Goal: Task Accomplishment & Management: Use online tool/utility

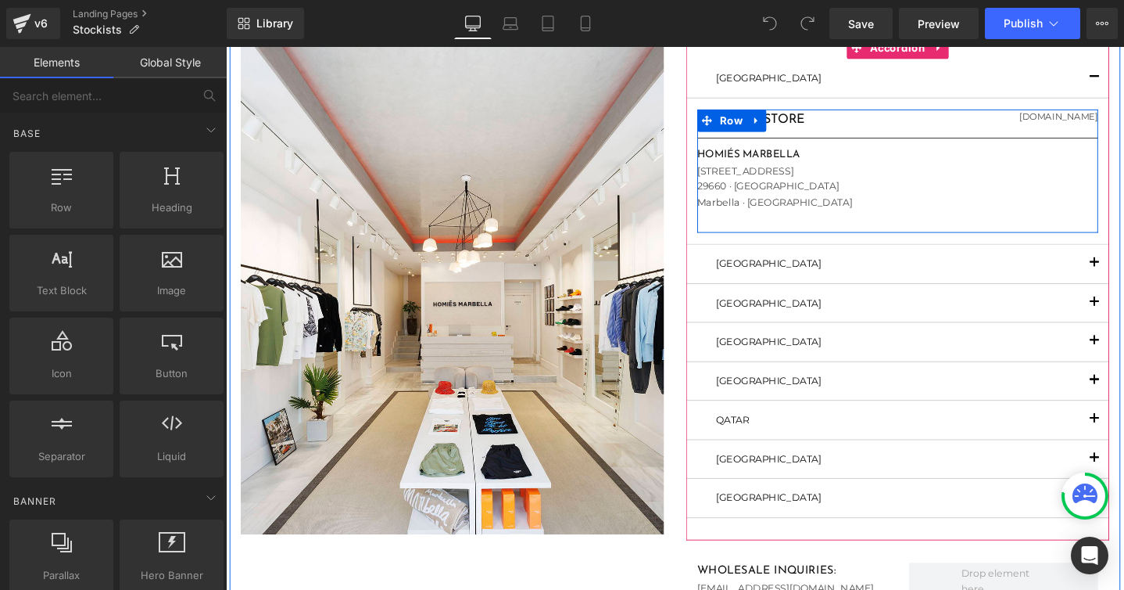
scroll to position [138, 0]
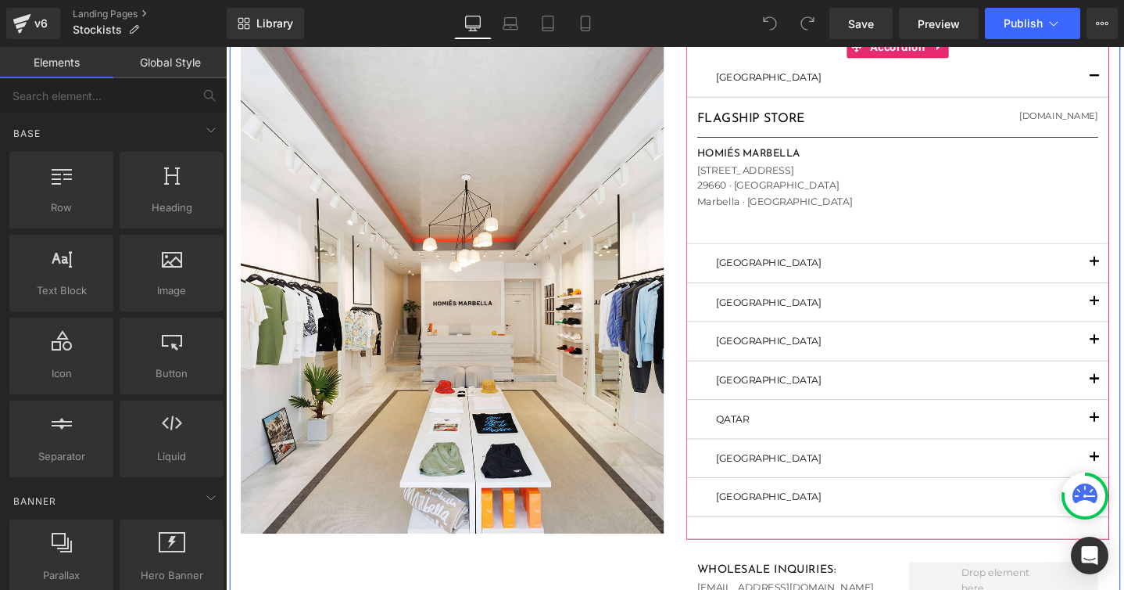
click at [1124, 442] on span "button" at bounding box center [1141, 442] width 0 height 0
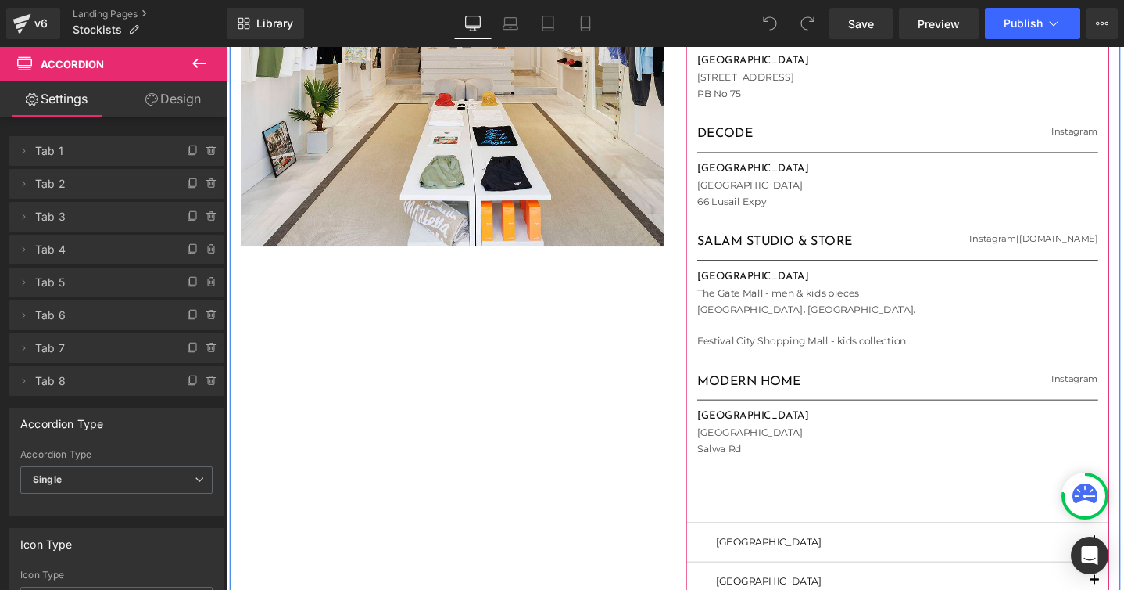
scroll to position [441, 0]
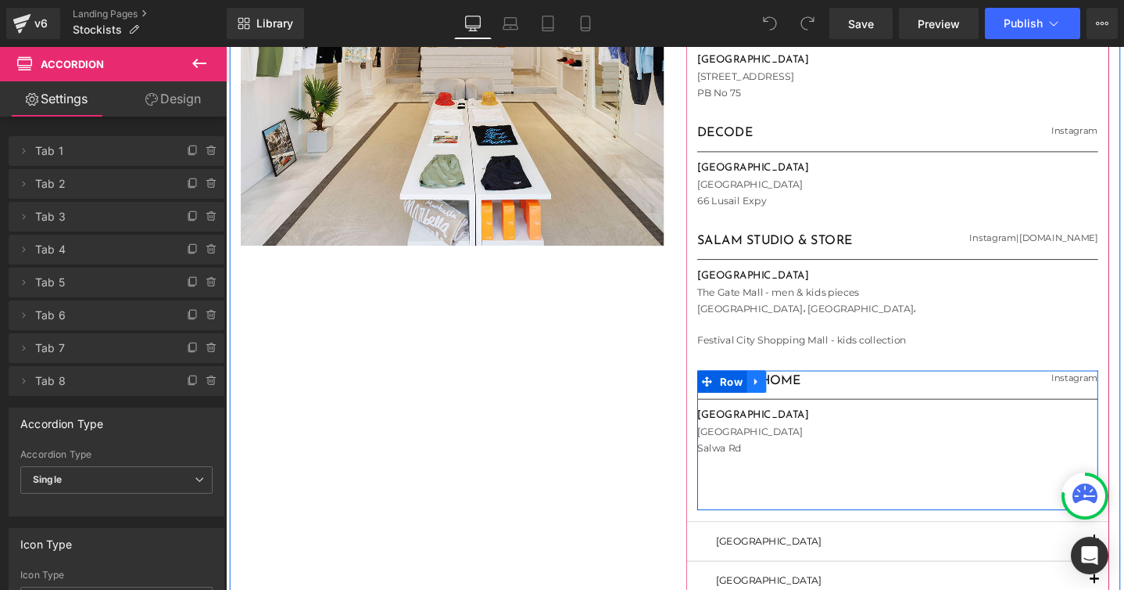
click at [786, 396] on icon at bounding box center [785, 400] width 11 height 12
click at [825, 396] on icon at bounding box center [825, 399] width 11 height 11
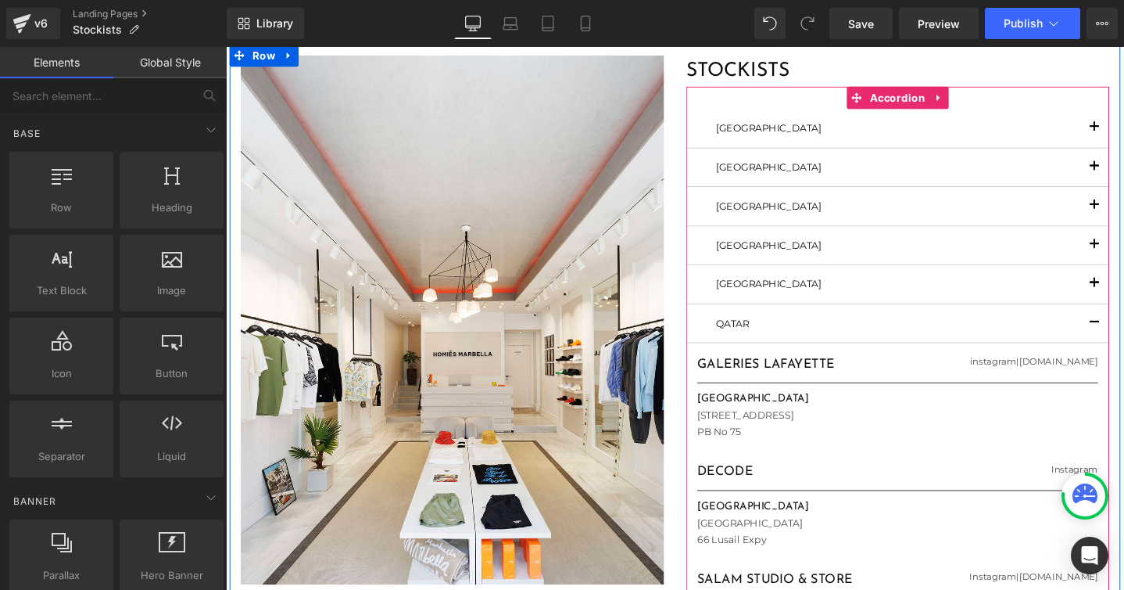
scroll to position [81, 0]
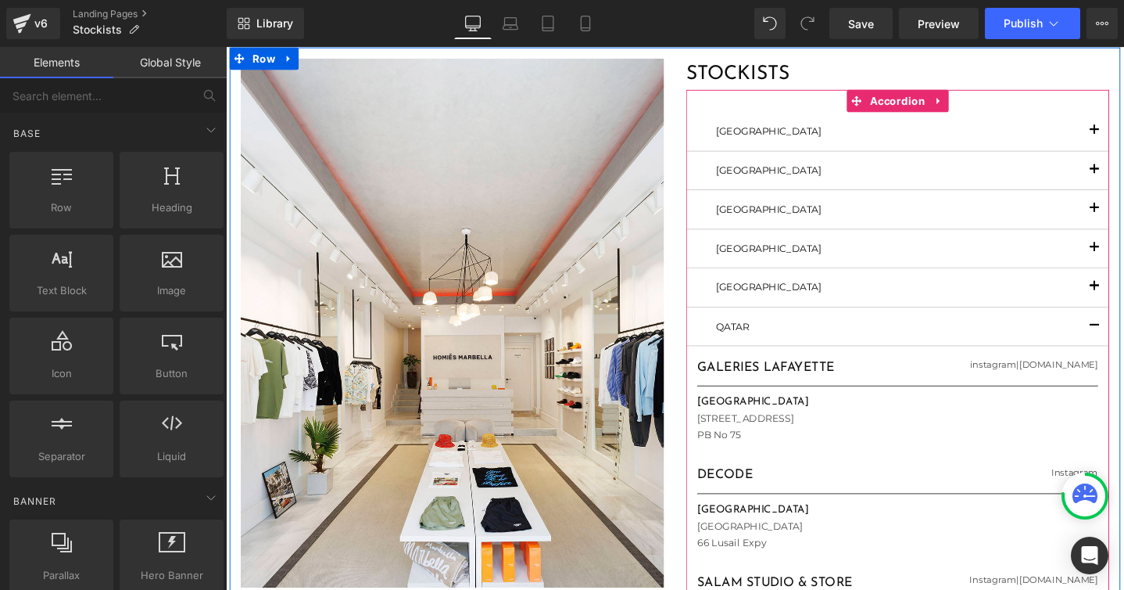
click at [1124, 249] on button "button" at bounding box center [1140, 259] width 31 height 40
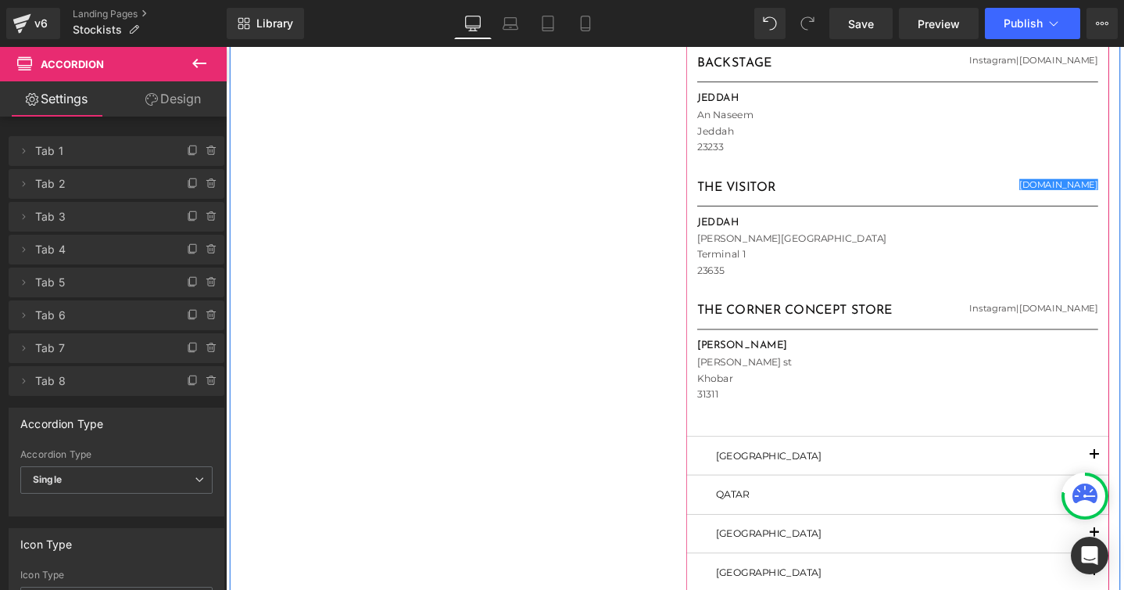
scroll to position [743, 0]
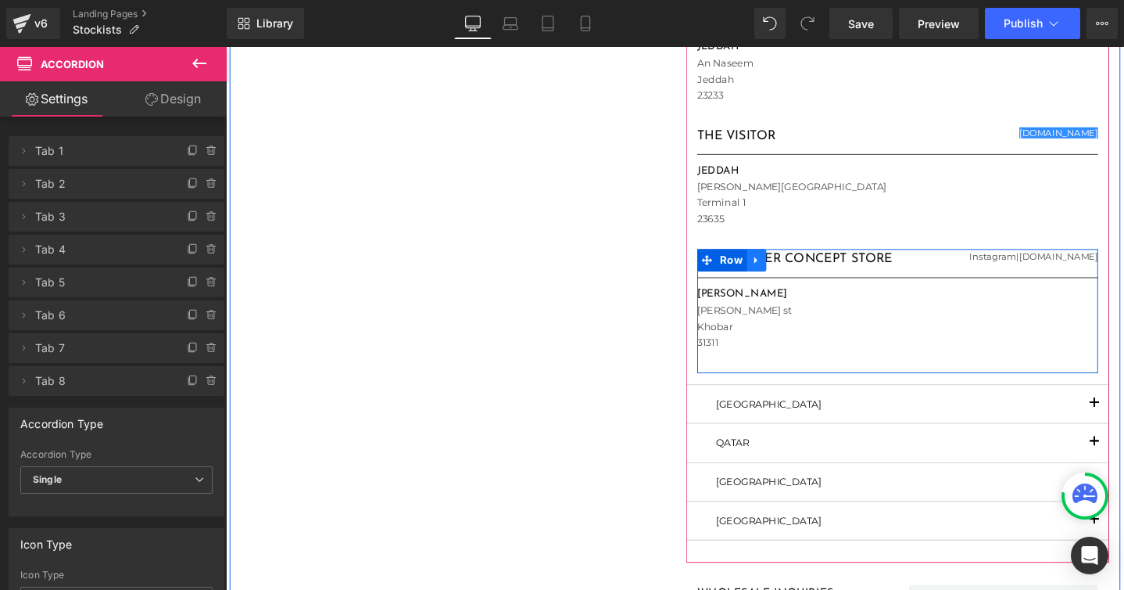
click at [783, 268] on icon at bounding box center [784, 271] width 3 height 7
click at [820, 271] on icon at bounding box center [825, 271] width 11 height 11
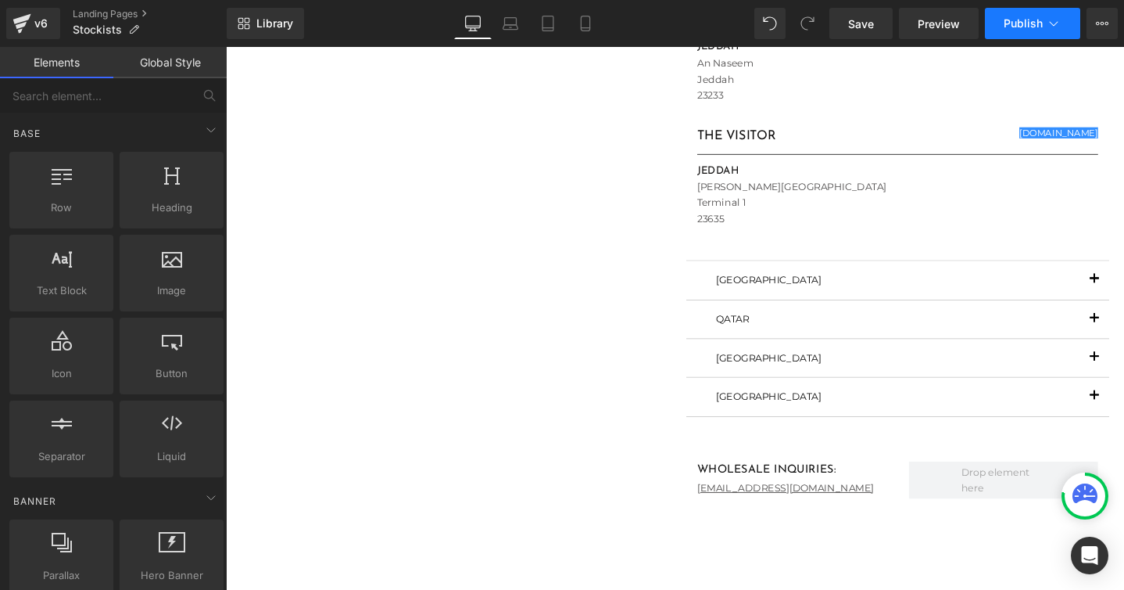
click at [1022, 22] on span "Publish" at bounding box center [1023, 23] width 39 height 13
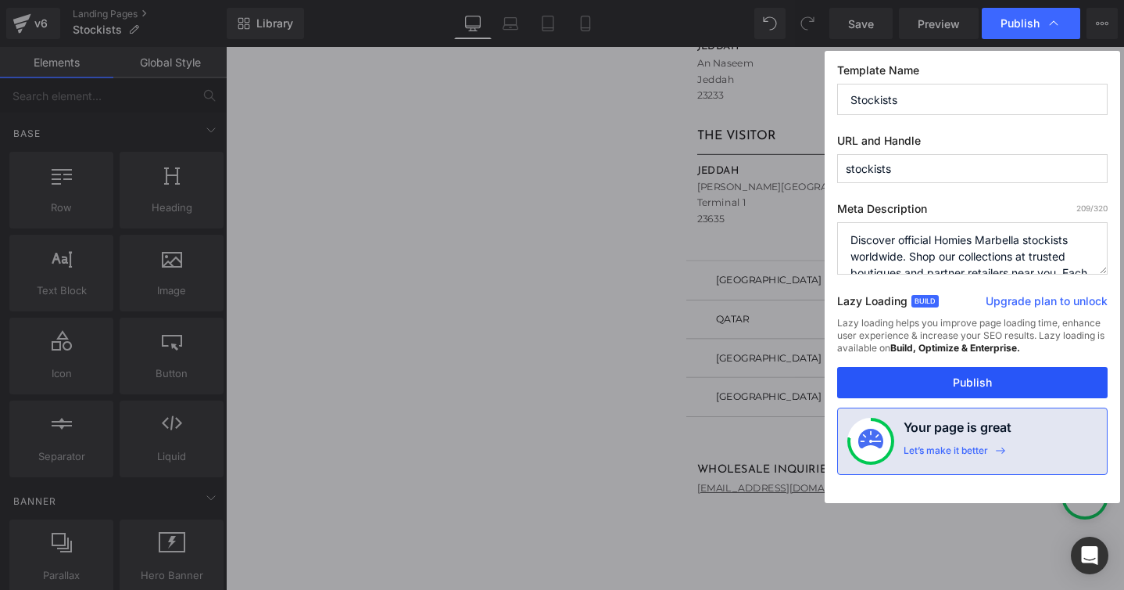
click at [930, 393] on button "Publish" at bounding box center [972, 382] width 271 height 31
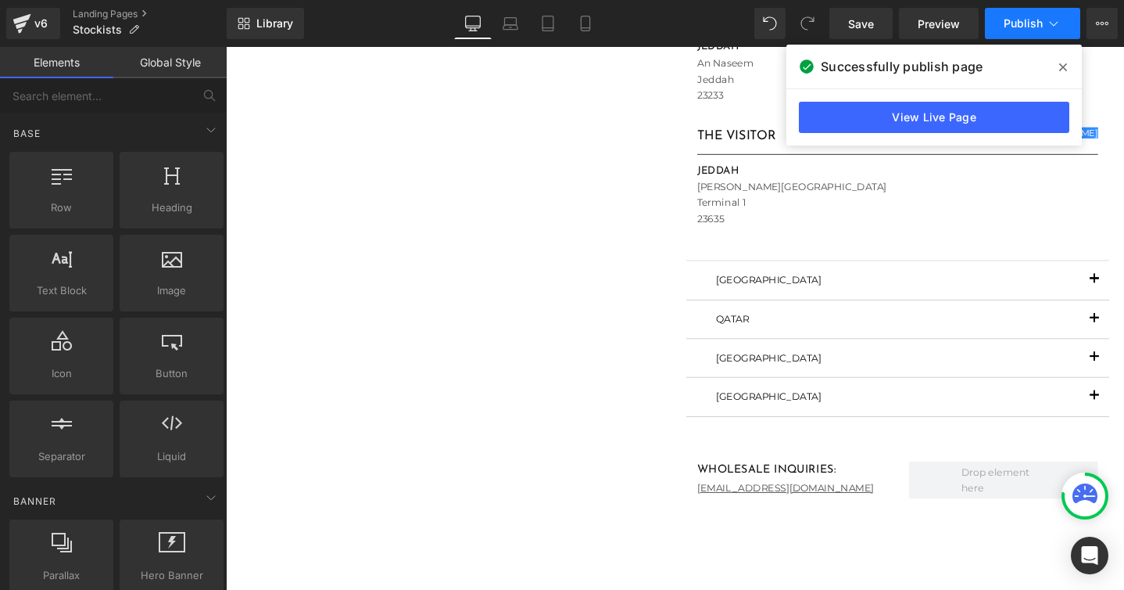
click at [1012, 17] on span "Publish" at bounding box center [1023, 23] width 39 height 13
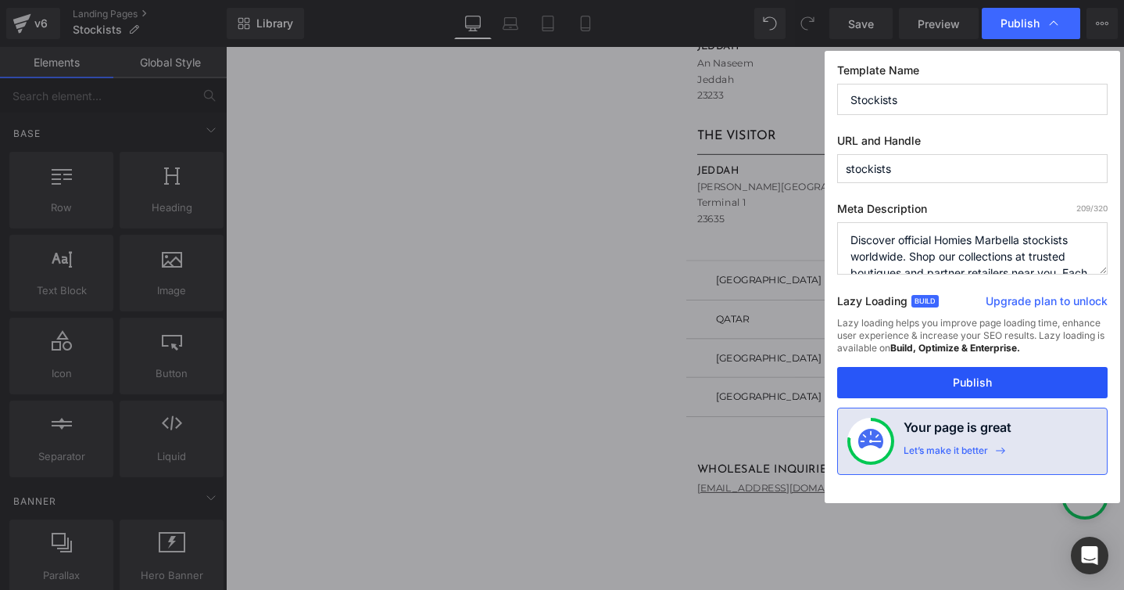
click at [951, 378] on button "Publish" at bounding box center [972, 382] width 271 height 31
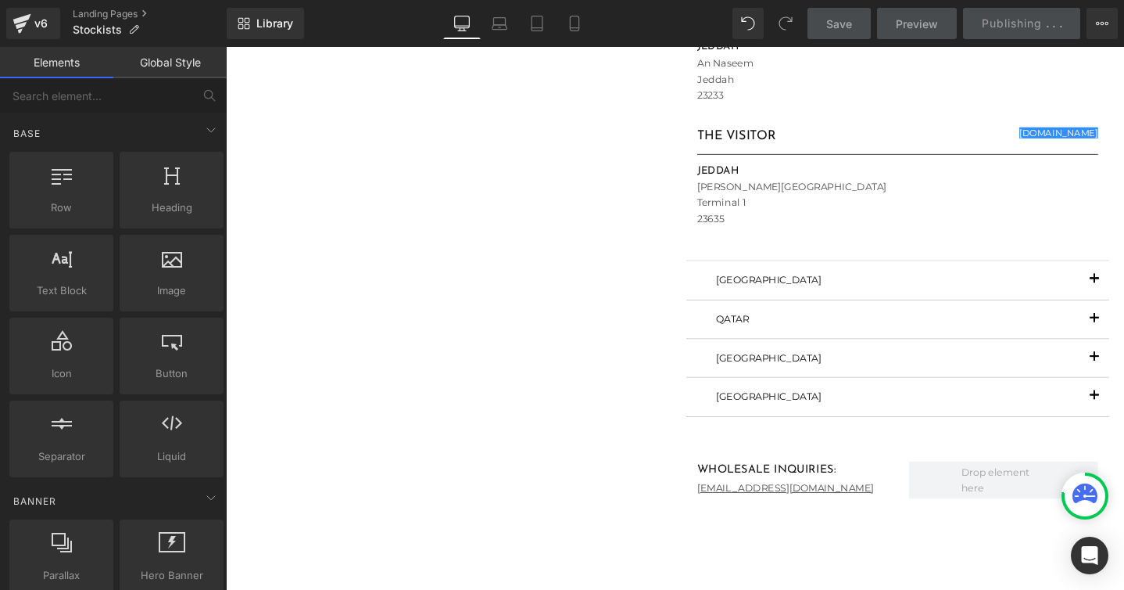
click at [1124, 275] on button "button" at bounding box center [1140, 292] width 31 height 40
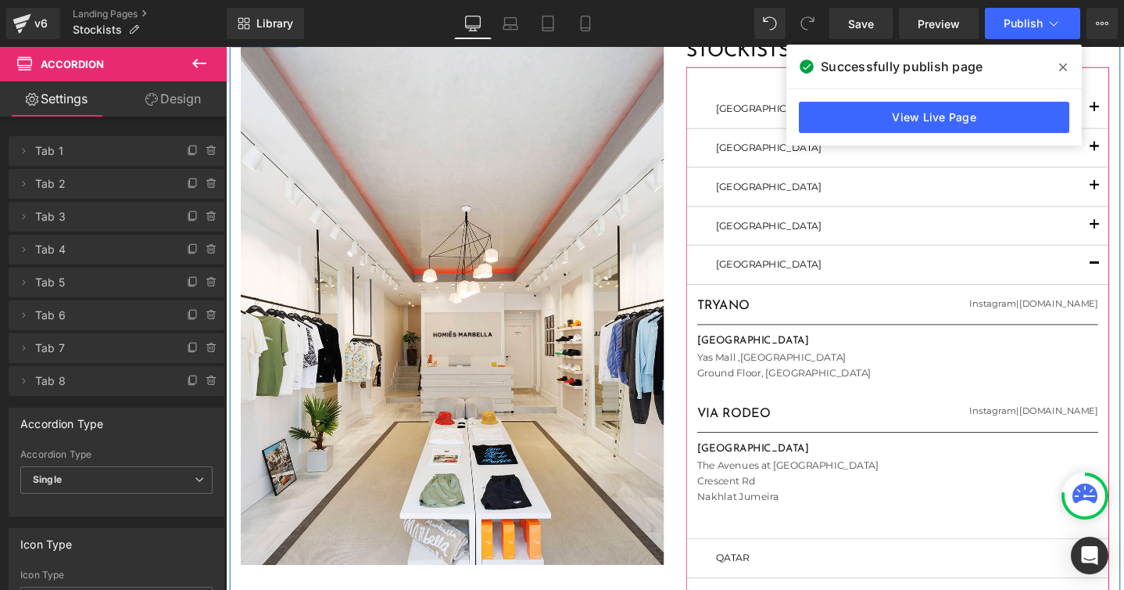
scroll to position [102, 0]
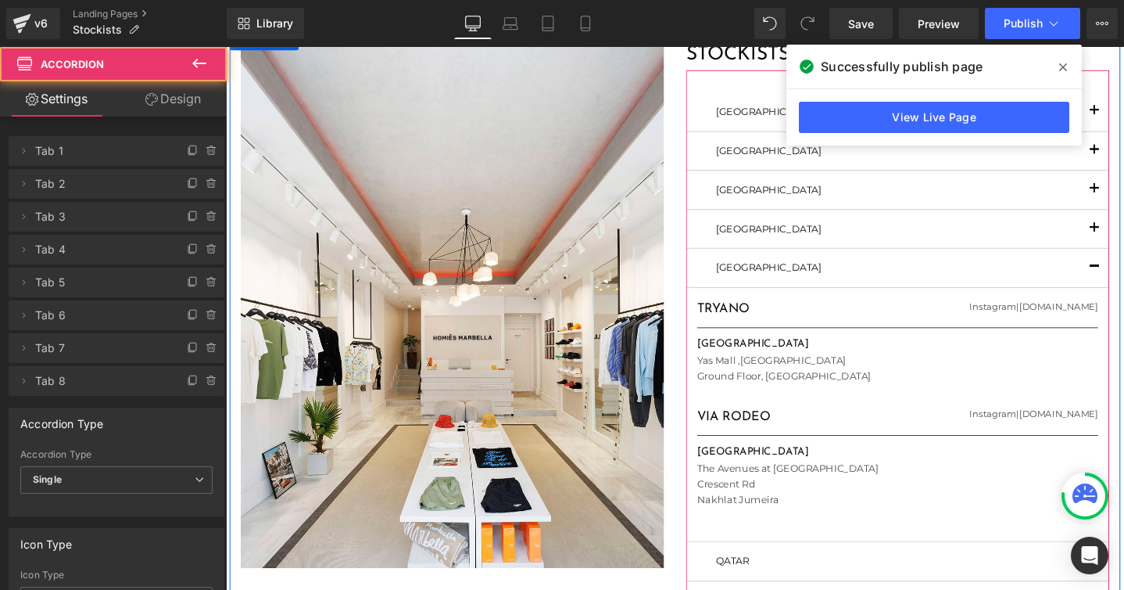
click at [1124, 279] on button "button" at bounding box center [1140, 279] width 31 height 40
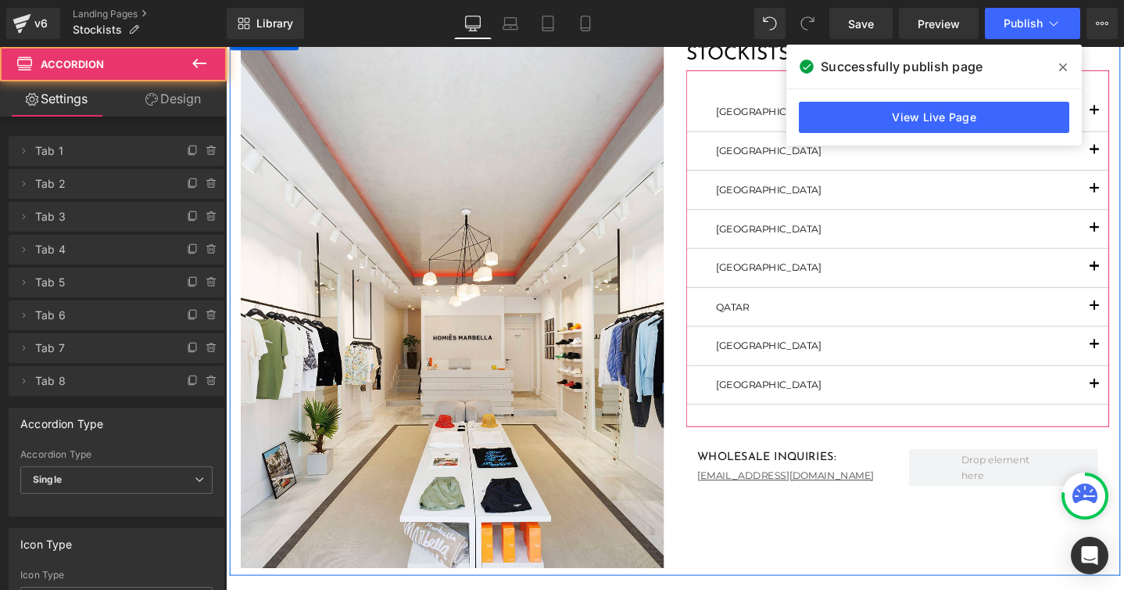
click at [1124, 242] on span "button" at bounding box center [1141, 242] width 0 height 0
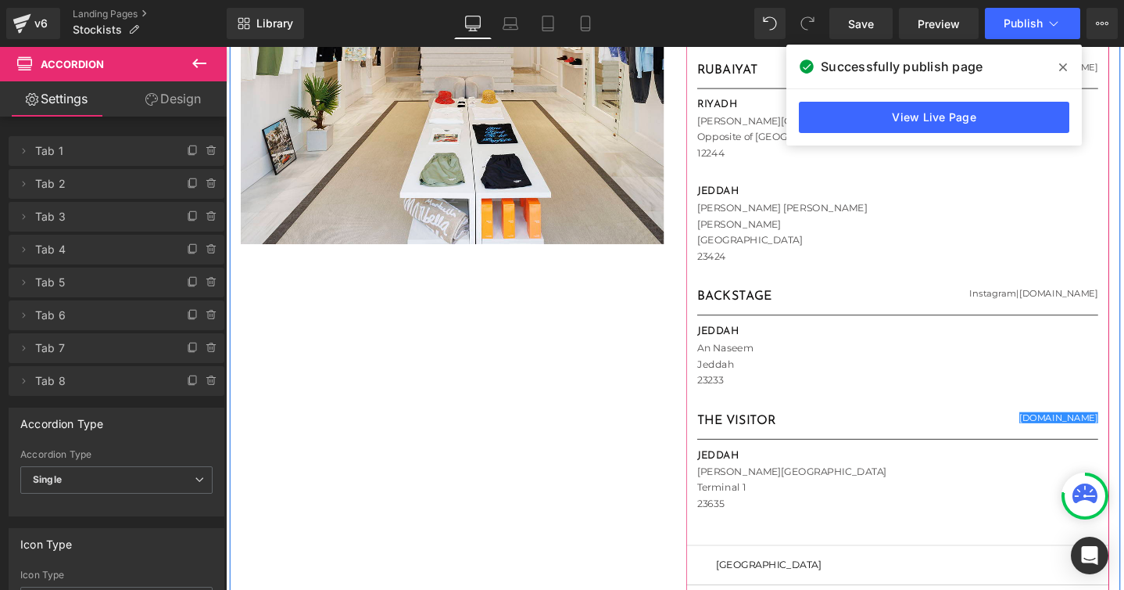
scroll to position [470, 0]
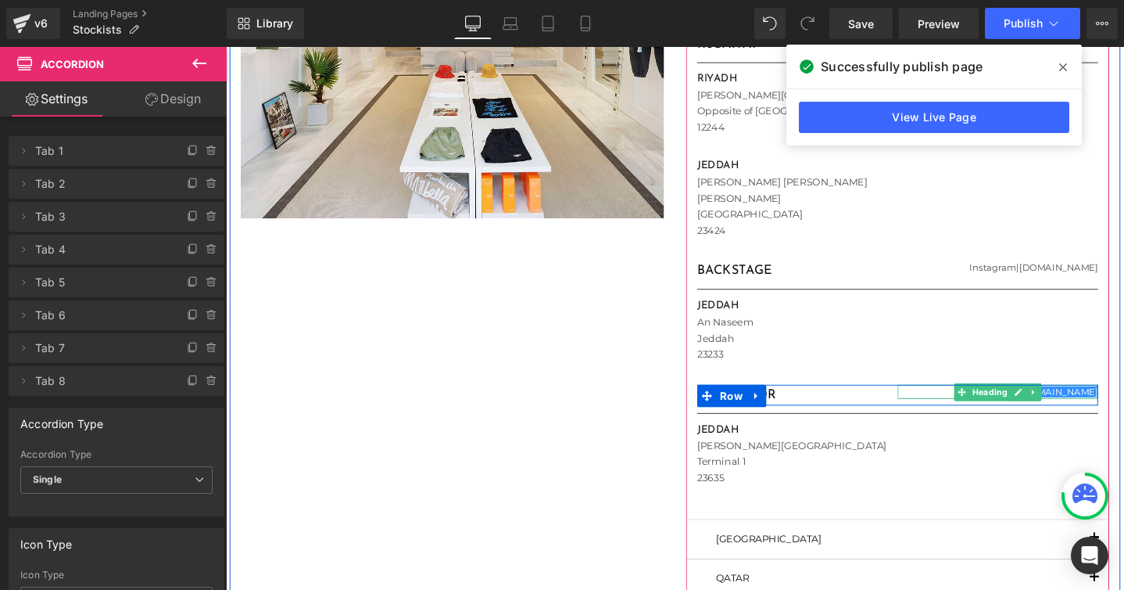
click at [1105, 411] on h1 "[DOMAIN_NAME]" at bounding box center [1039, 411] width 211 height 16
click at [1057, 410] on h1 "[DOMAIN_NAME]" at bounding box center [1039, 411] width 211 height 16
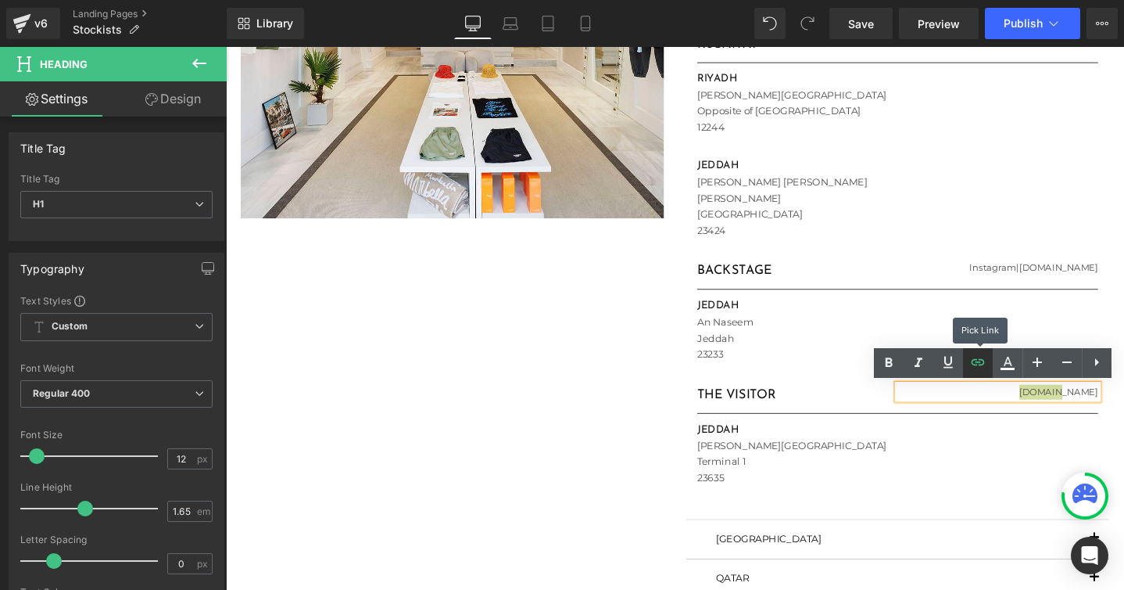
click at [977, 360] on icon at bounding box center [978, 362] width 19 height 19
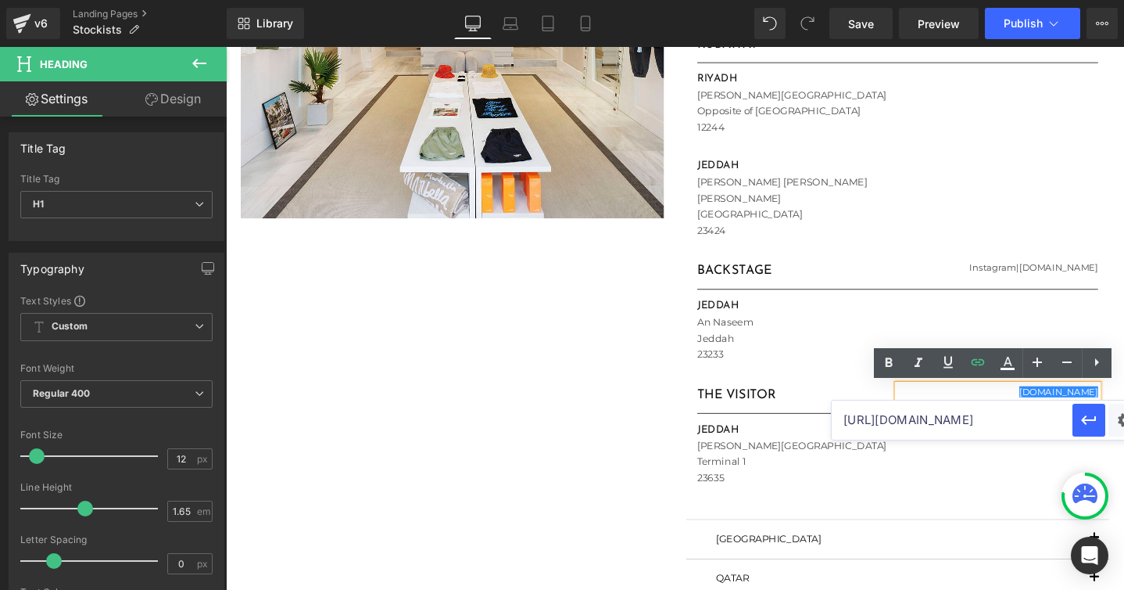
click at [951, 424] on input "[URL][DOMAIN_NAME]" at bounding box center [952, 419] width 241 height 39
click at [791, 418] on span at bounding box center [790, 413] width 16 height 19
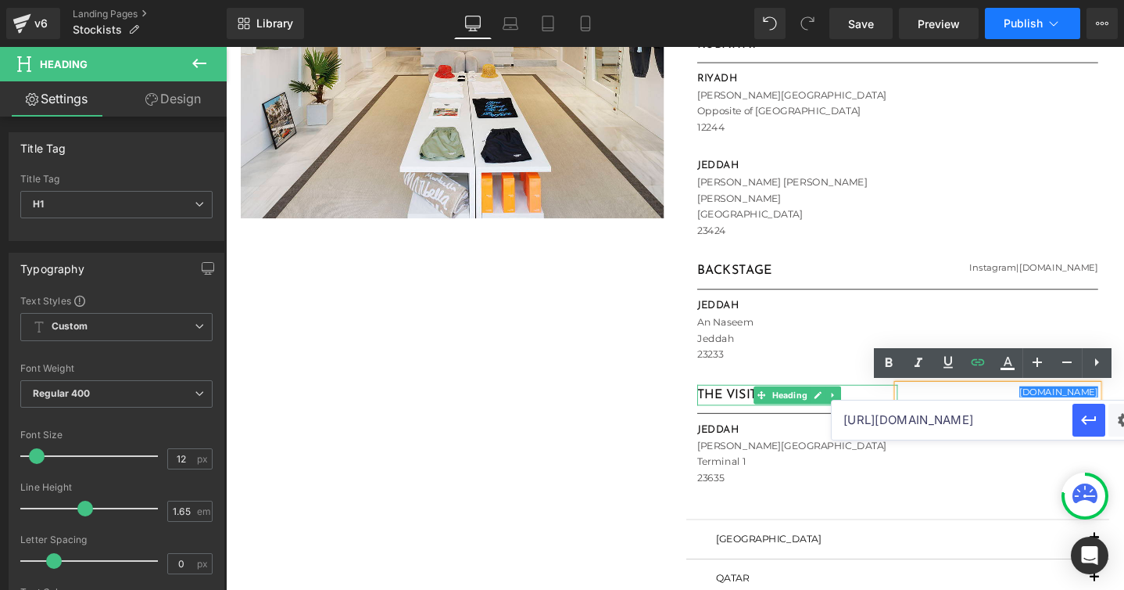
click at [1040, 35] on button "Publish" at bounding box center [1032, 23] width 95 height 31
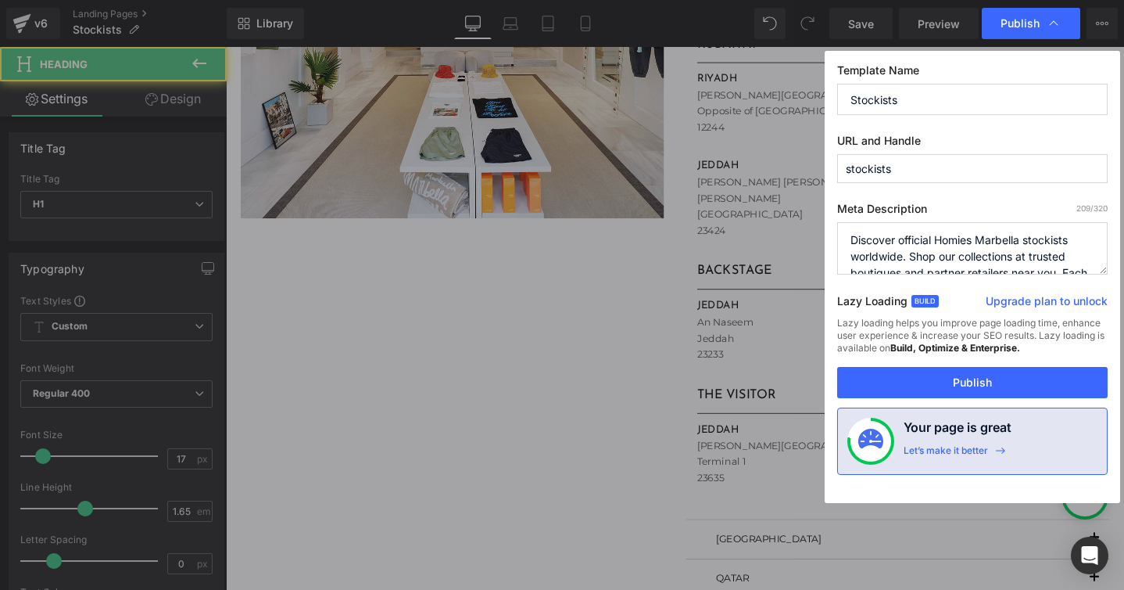
scroll to position [0, 0]
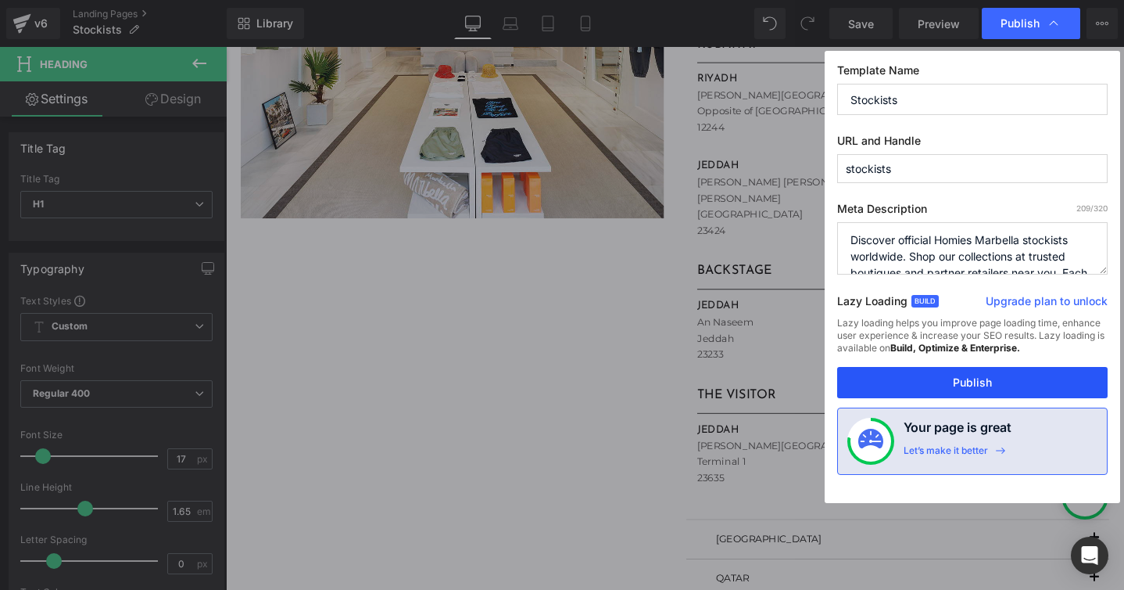
click at [943, 385] on button "Publish" at bounding box center [972, 382] width 271 height 31
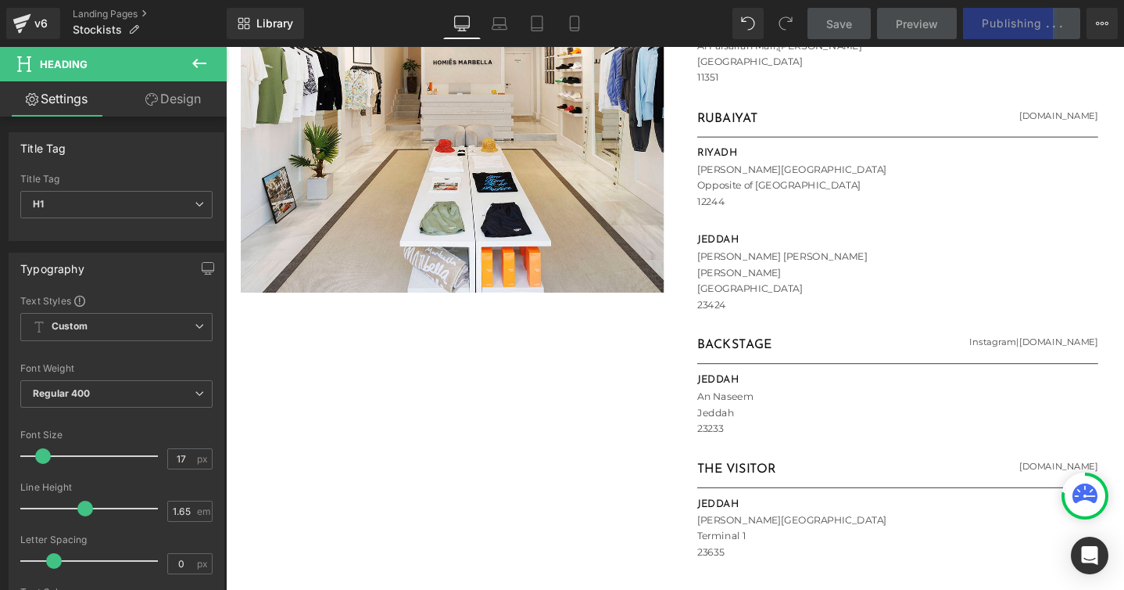
scroll to position [391, 0]
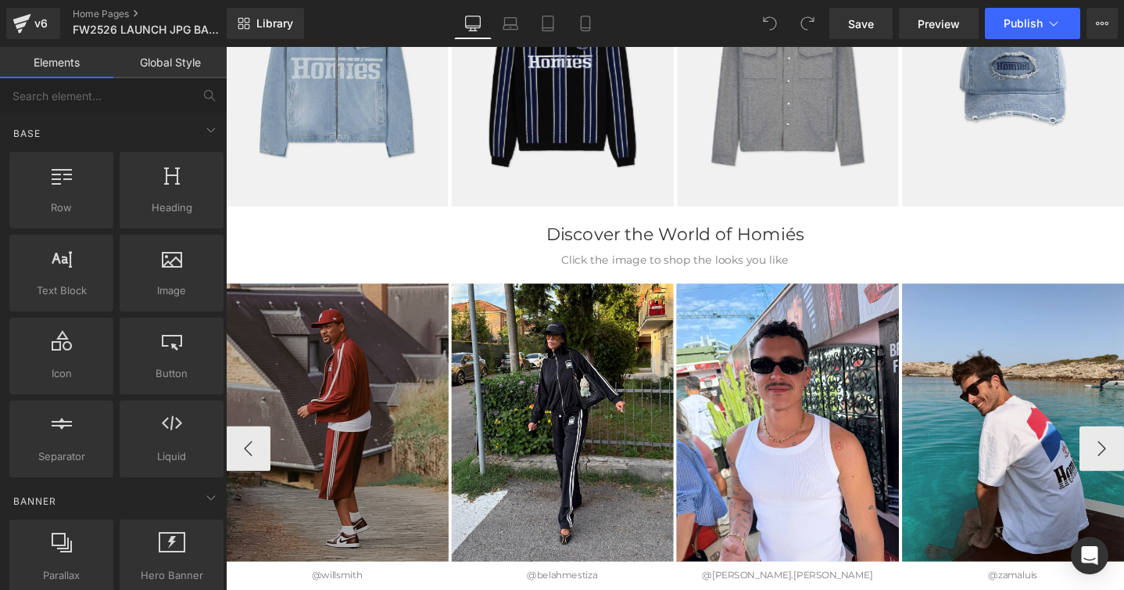
scroll to position [2856, 0]
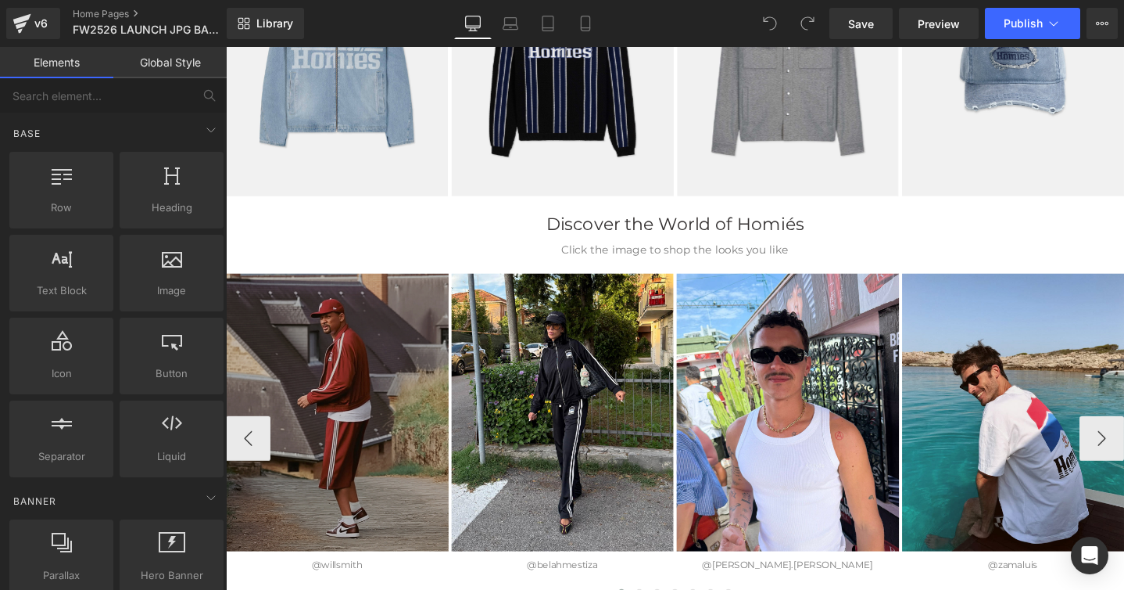
click at [371, 359] on img at bounding box center [343, 431] width 235 height 292
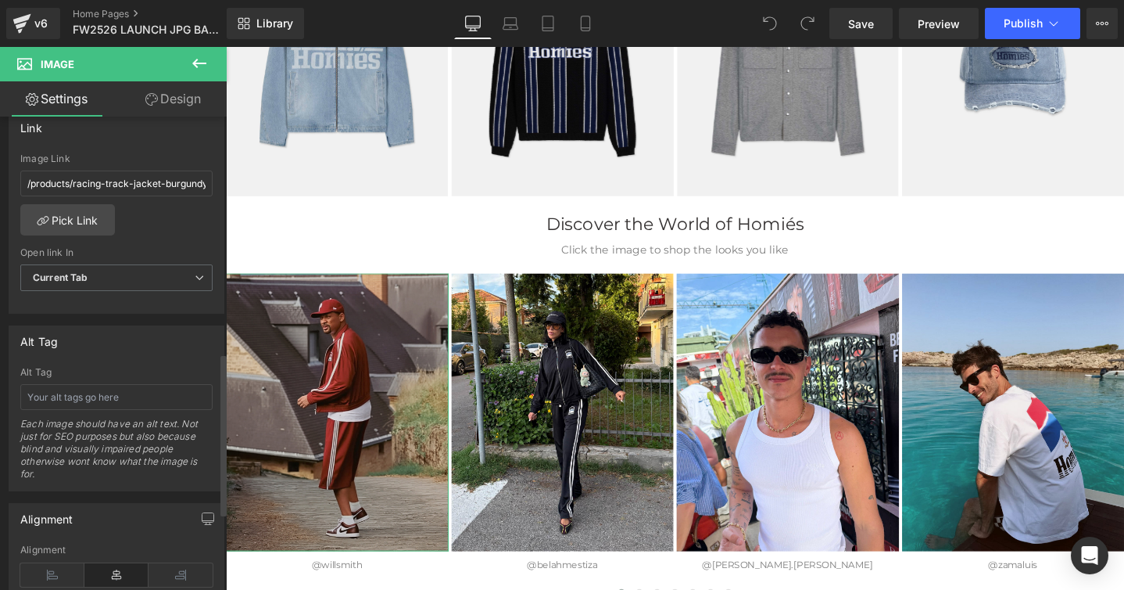
scroll to position [692, 0]
click at [163, 177] on input "/products/racing-track-jacket-burgundy-1" at bounding box center [116, 181] width 192 height 26
type input "/products/racing-track-jacket-burgundy"
click at [142, 221] on div "/products/racing-track-jacket-burgundy-1 Image Link /products/racing-track-jack…" at bounding box center [116, 231] width 214 height 160
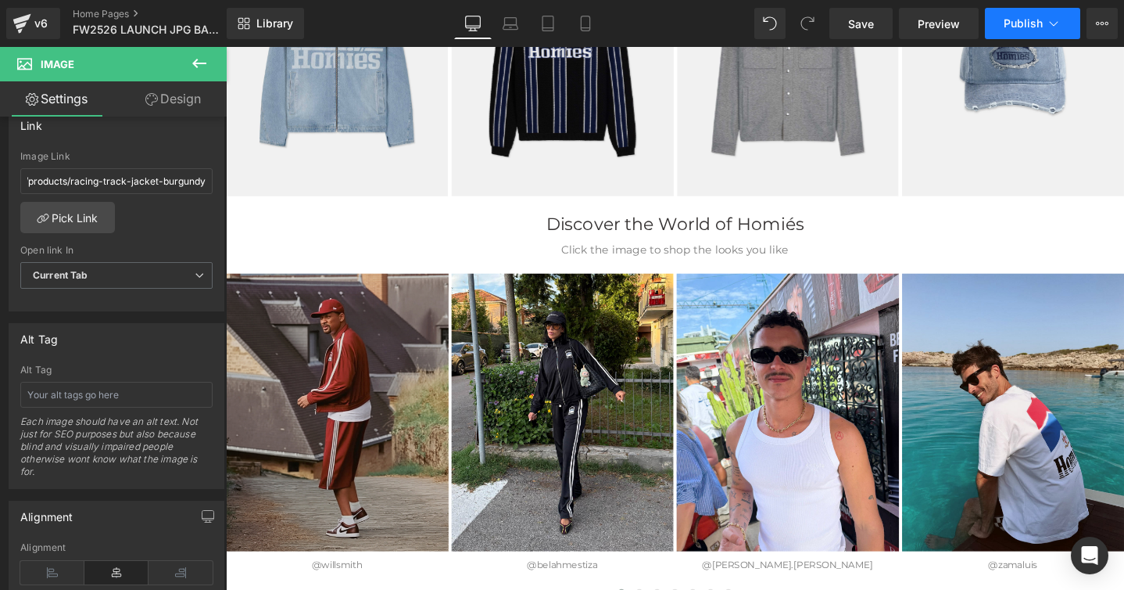
click at [1034, 17] on span "Publish" at bounding box center [1023, 23] width 39 height 13
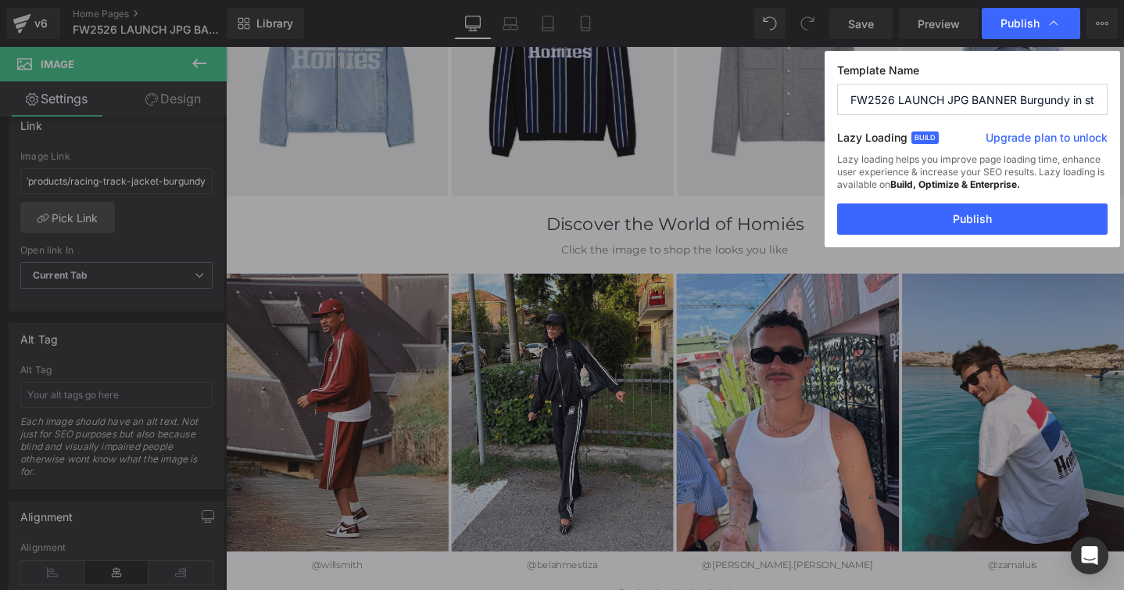
scroll to position [0, 0]
click at [957, 222] on button "Publish" at bounding box center [972, 218] width 271 height 31
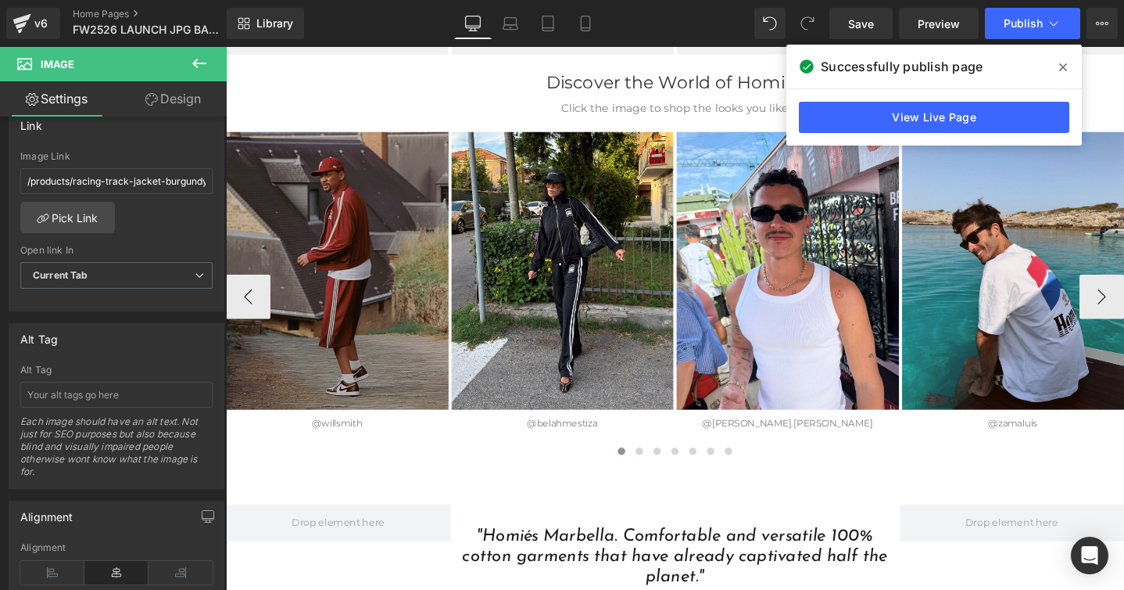
scroll to position [2926, 0]
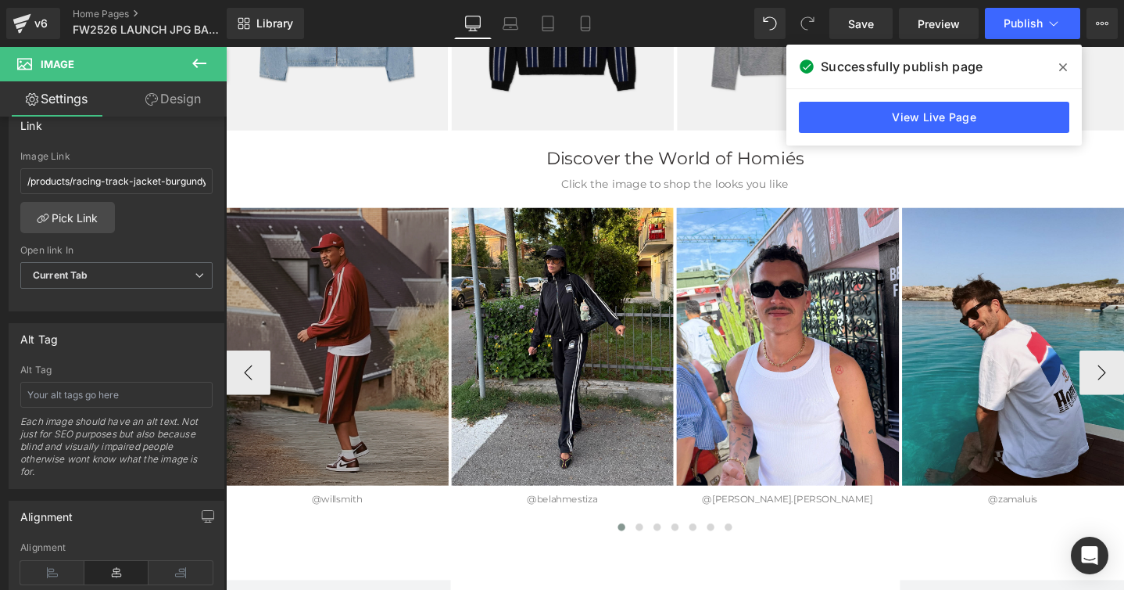
click at [377, 304] on img at bounding box center [343, 362] width 235 height 292
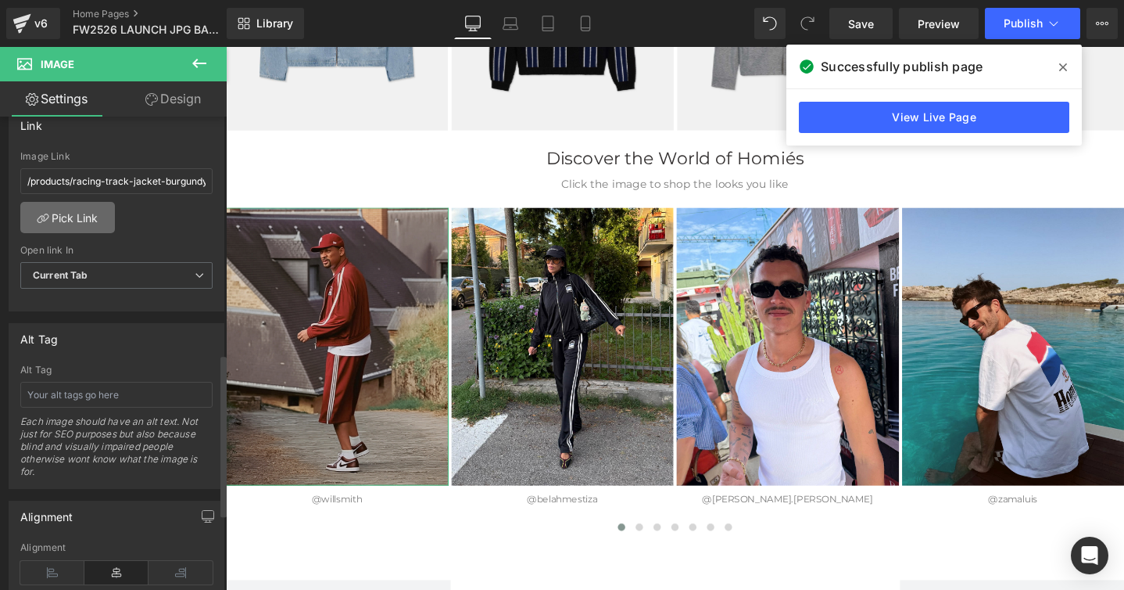
click at [91, 222] on link "Pick Link" at bounding box center [67, 217] width 95 height 31
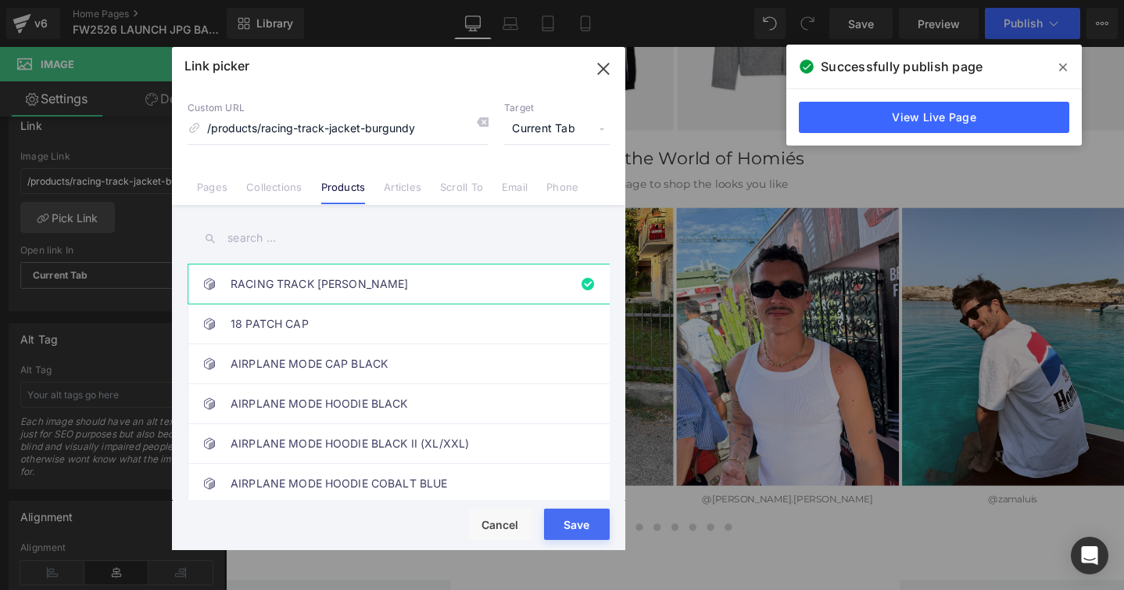
click at [263, 238] on input "text" at bounding box center [399, 237] width 422 height 35
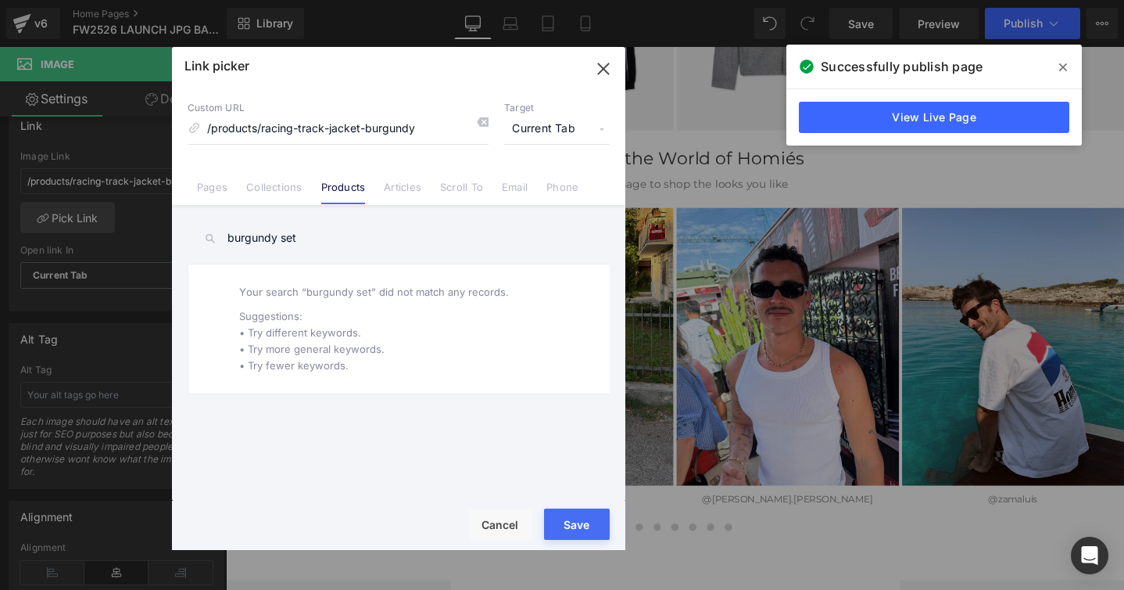
click at [288, 238] on input "burgundy set" at bounding box center [399, 237] width 422 height 35
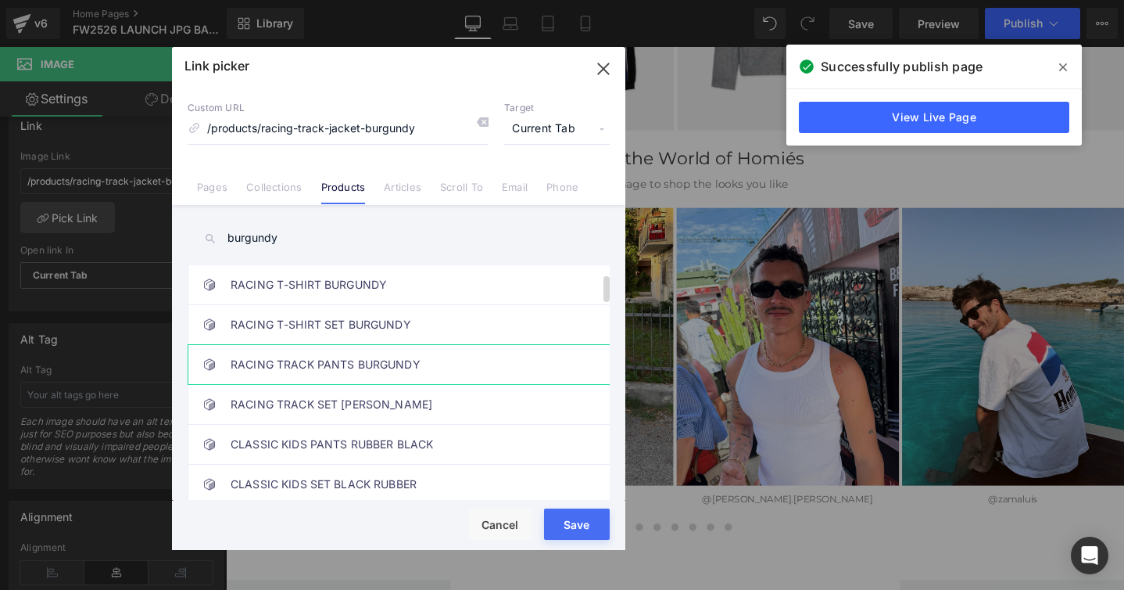
scroll to position [96, 0]
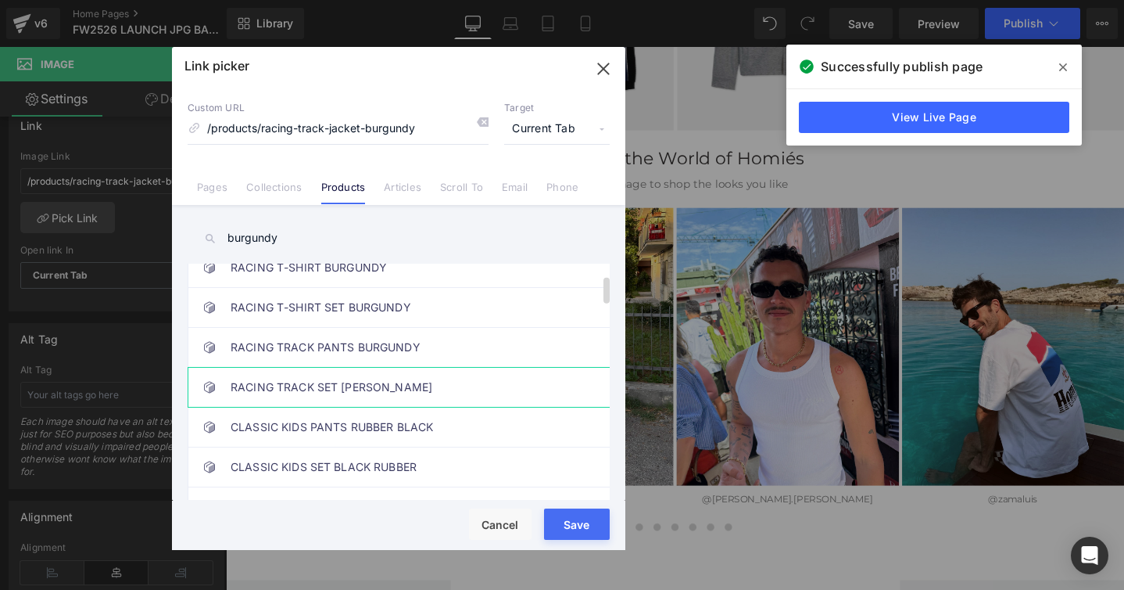
type input "burgundy"
click at [324, 390] on link "RACING TRACK SET JACKET BURGUNDY" at bounding box center [403, 386] width 344 height 39
click at [552, 514] on button "Save" at bounding box center [577, 523] width 66 height 31
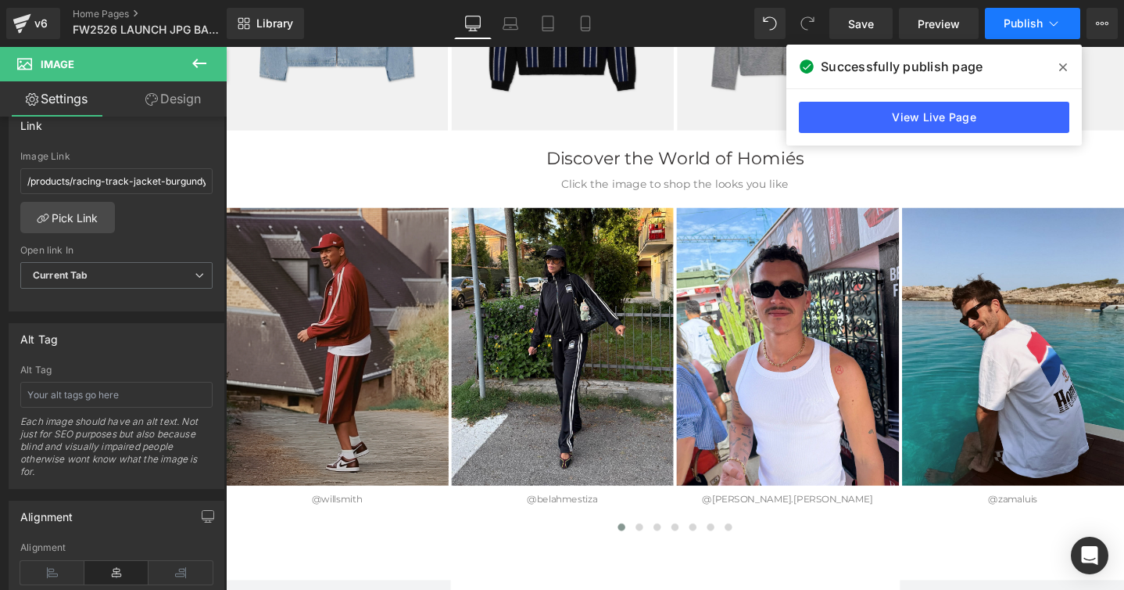
click at [1009, 23] on span "Publish" at bounding box center [1023, 23] width 39 height 13
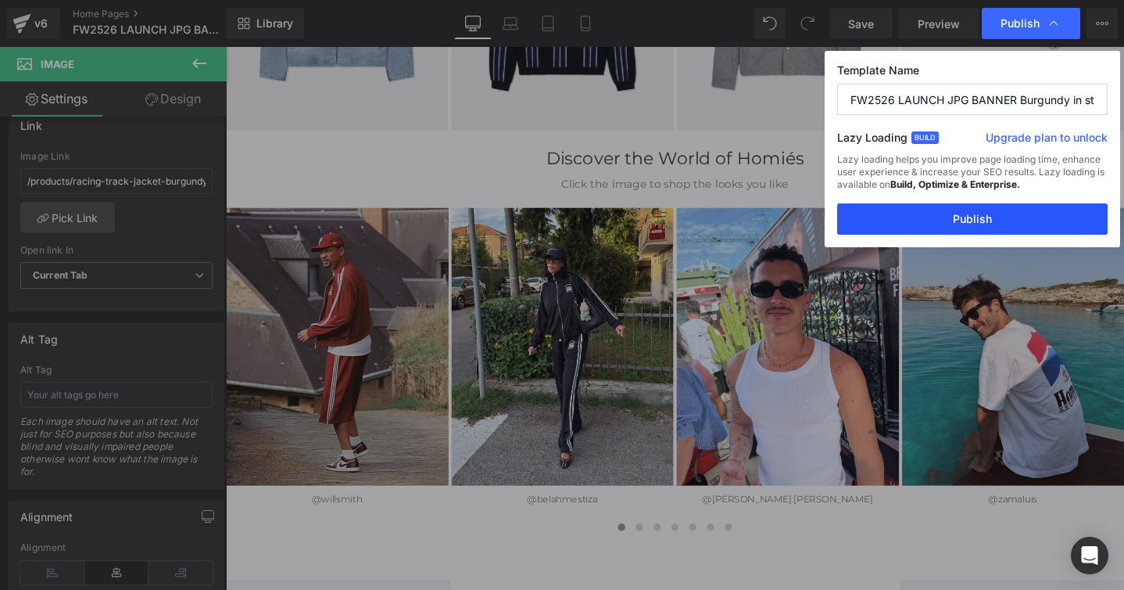
drag, startPoint x: 953, startPoint y: 220, endPoint x: 761, endPoint y: 156, distance: 202.8
click at [953, 220] on button "Publish" at bounding box center [972, 218] width 271 height 31
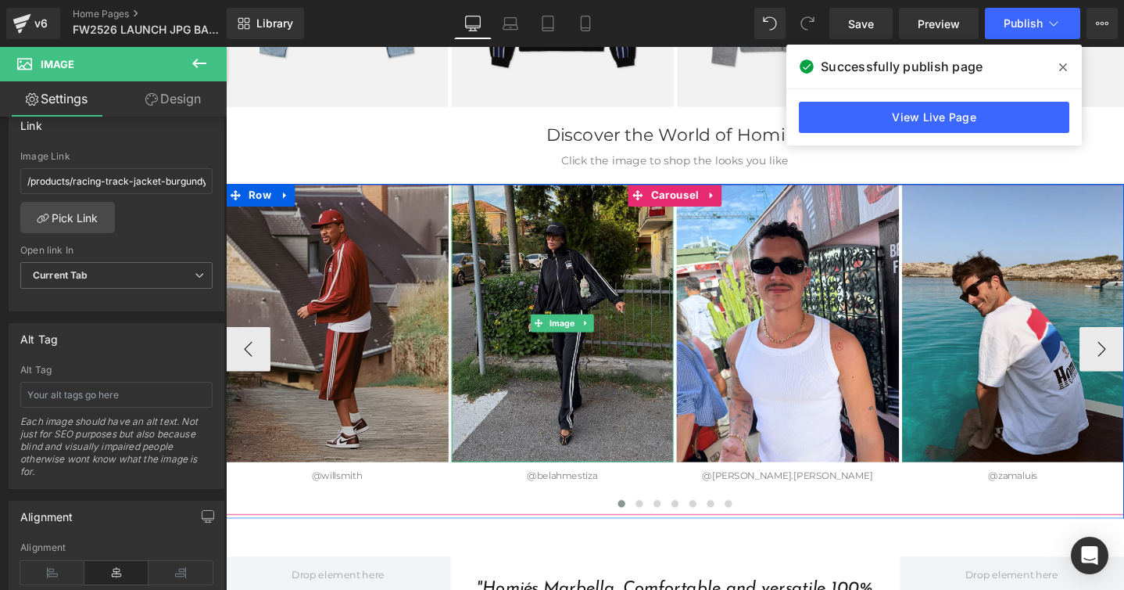
scroll to position [2958, 0]
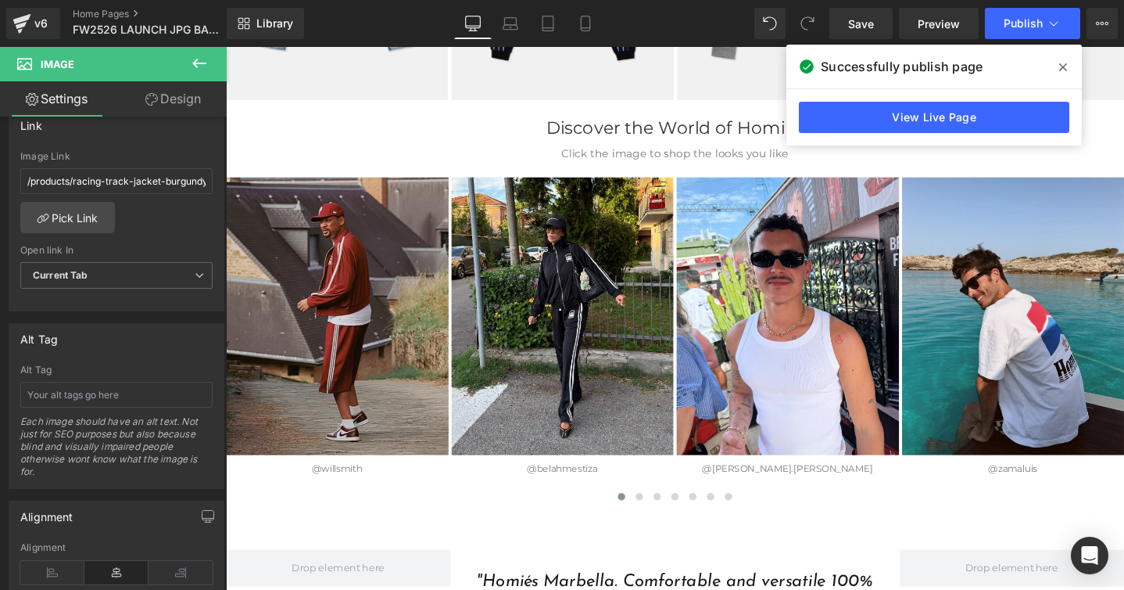
drag, startPoint x: 1061, startPoint y: 68, endPoint x: 810, endPoint y: 23, distance: 255.1
click at [1061, 68] on icon at bounding box center [1063, 67] width 8 height 8
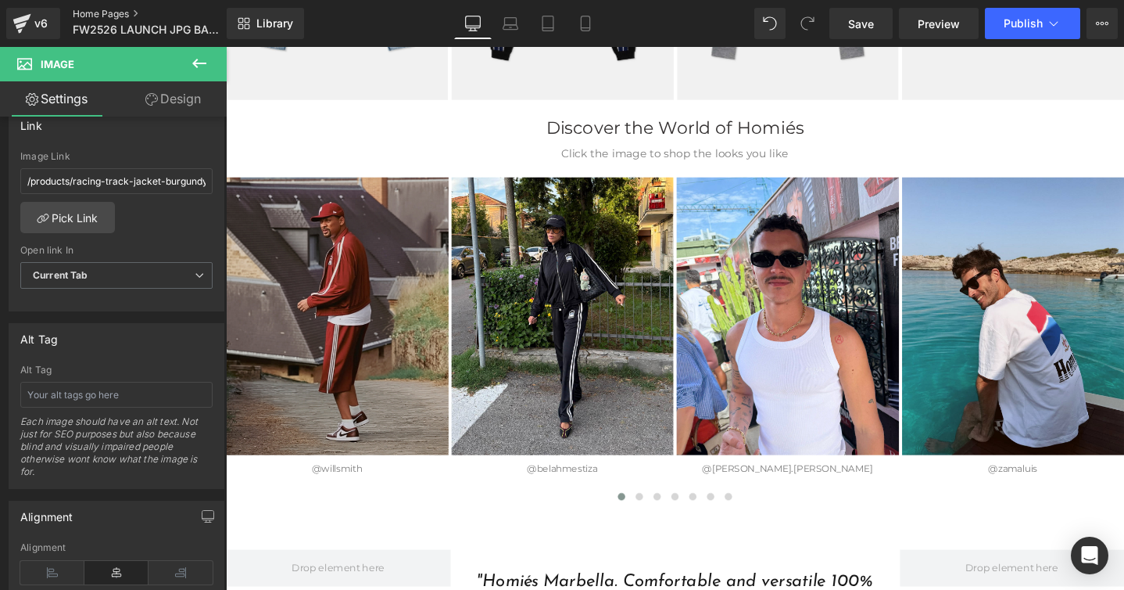
click at [98, 14] on link "Home Pages" at bounding box center [163, 14] width 180 height 13
